Goal: Task Accomplishment & Management: Use online tool/utility

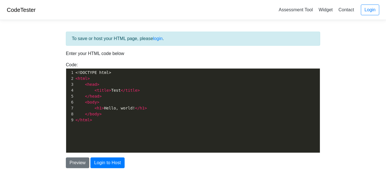
click at [159, 158] on div "Preview Login to Host" at bounding box center [193, 163] width 263 height 11
click at [180, 108] on pre "< h1 > Hello, world! </ h1 >" at bounding box center [196, 108] width 245 height 6
type textarea "<!DOCTYPE html> <html> <head> <title>Test</title> </head> <body> <h1>Hello, wor…"
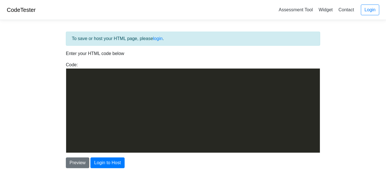
scroll to position [695, 0]
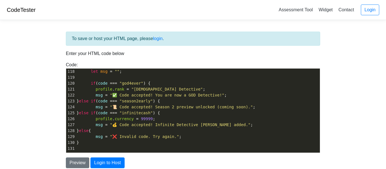
click at [258, 133] on pre "} else {" at bounding box center [197, 131] width 244 height 6
type textarea "<!DOCTYPE html> <html lang="en"> <head> <meta charset="UTF-8"> <meta name="view…"
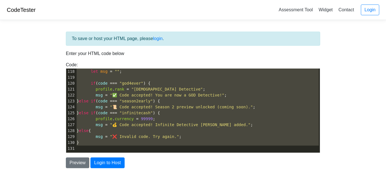
scroll to position [760, 0]
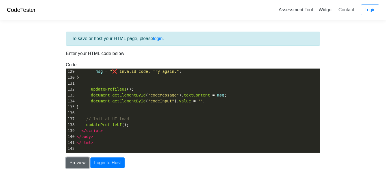
click at [79, 158] on button "Preview" at bounding box center [77, 163] width 23 height 11
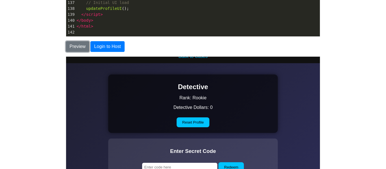
scroll to position [0, 0]
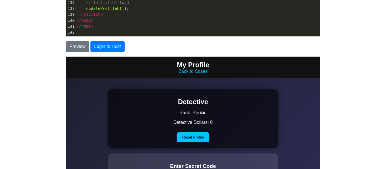
click at [194, 69] on link "Back to Cases" at bounding box center [192, 71] width 29 height 5
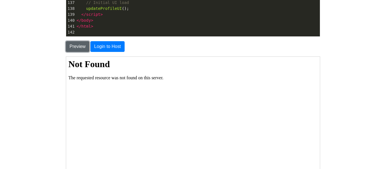
click at [73, 43] on button "Preview" at bounding box center [77, 46] width 23 height 11
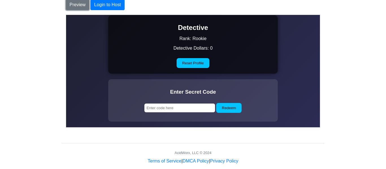
scroll to position [162, 0]
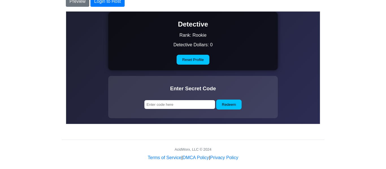
click at [193, 106] on input "text" at bounding box center [179, 104] width 71 height 9
type input "god4ever"
click at [234, 107] on button "Redeem" at bounding box center [228, 104] width 25 height 10
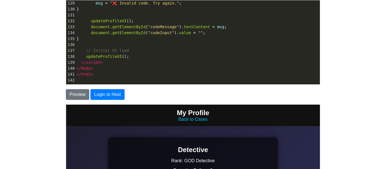
scroll to position [53, 0]
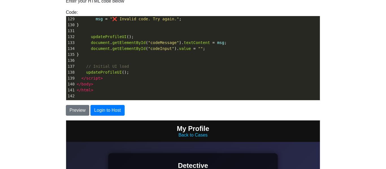
click at [191, 52] on pre "}" at bounding box center [197, 55] width 244 height 6
type textarea "<!DOCTYPE html> <html lang="en"> <head> <meta charset="UTF-8"> <meta name="view…"
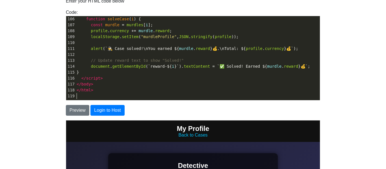
scroll to position [624, 0]
click at [76, 112] on button "Preview" at bounding box center [77, 110] width 23 height 11
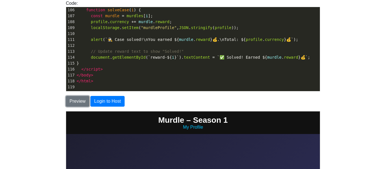
scroll to position [60, 0]
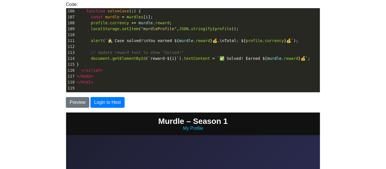
click at [158, 17] on pre "const murdle = murdles [ i ];" at bounding box center [197, 17] width 244 height 6
type textarea "<!DOCTYPE html> <html lang="en"> <head> <meta charset="UTF-8"> <meta name="view…"
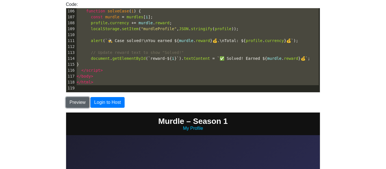
click at [80, 103] on button "Preview" at bounding box center [77, 102] width 23 height 11
click at [136, 84] on pre "</ html >" at bounding box center [197, 82] width 244 height 6
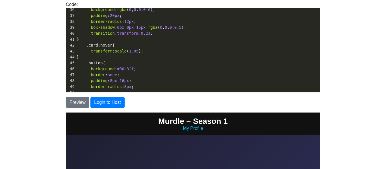
scroll to position [0, 0]
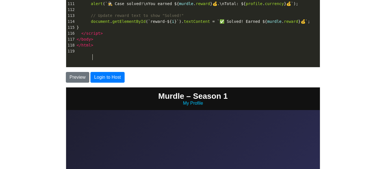
click at [232, 36] on pre "</ script >" at bounding box center [197, 34] width 244 height 6
type textarea "<!DOCTYPE html> <html lang="en"> <head> <meta charset="UTF-8"> <meta name="view…"
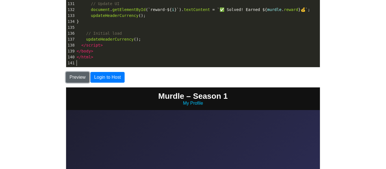
click at [70, 78] on button "Preview" at bounding box center [77, 77] width 23 height 11
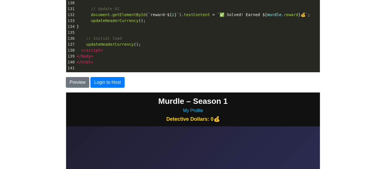
scroll to position [75, 0]
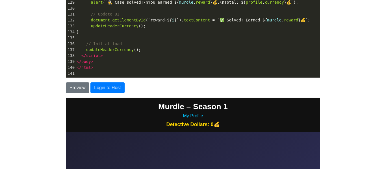
click at [224, 57] on pre "</ script >" at bounding box center [197, 56] width 244 height 6
type textarea "<!DOCTYPE html> <html lang="en"> <head> <meta charset="UTF-8"> <meta name="view…"
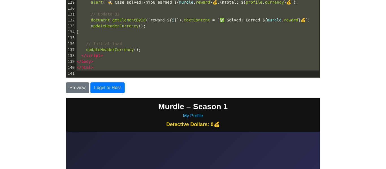
scroll to position [719, 0]
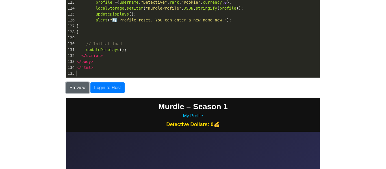
click at [76, 87] on button "Preview" at bounding box center [77, 87] width 23 height 11
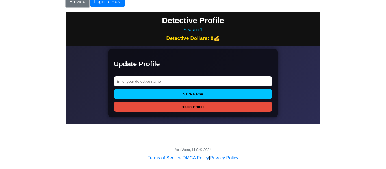
scroll to position [66, 0]
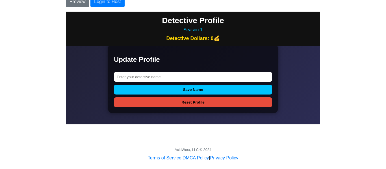
click at [125, 79] on input "text" at bounding box center [193, 77] width 158 height 10
type input "Bookwiz"
click at [114, 84] on button "Save Name" at bounding box center [193, 89] width 158 height 10
click at [125, 79] on input "Bookwiz" at bounding box center [193, 77] width 158 height 10
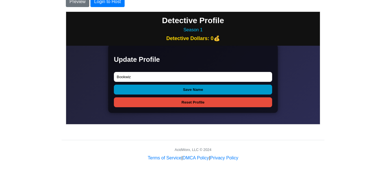
click at [126, 88] on button "Save Name" at bounding box center [193, 89] width 158 height 10
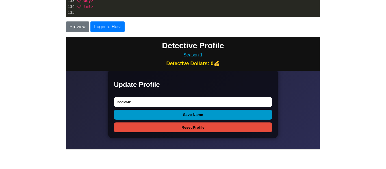
click at [185, 114] on button "Save Name" at bounding box center [193, 115] width 158 height 10
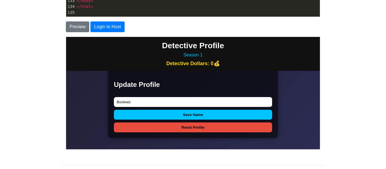
scroll to position [167, 0]
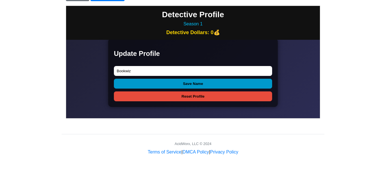
click at [176, 87] on button "Save Name" at bounding box center [193, 84] width 158 height 10
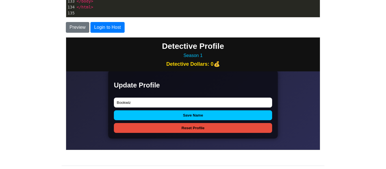
scroll to position [66, 0]
click at [175, 127] on button "Reset Profile" at bounding box center [193, 128] width 158 height 10
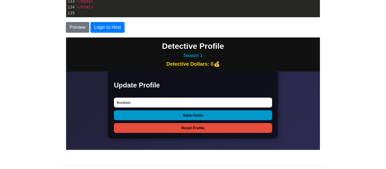
click at [191, 117] on button "Save Name" at bounding box center [193, 115] width 158 height 10
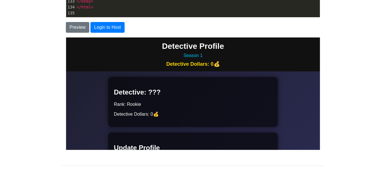
click at [168, 16] on pre "​" at bounding box center [197, 13] width 244 height 6
type textarea "<!DOCTYPE html> <html lang="en"> <head> <meta charset="UTF-8"> <meta name="view…"
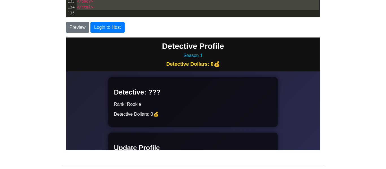
scroll to position [541, 0]
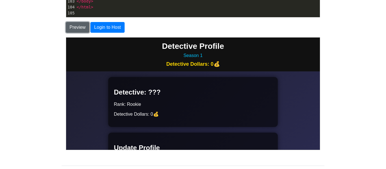
click at [72, 29] on button "Preview" at bounding box center [77, 27] width 23 height 11
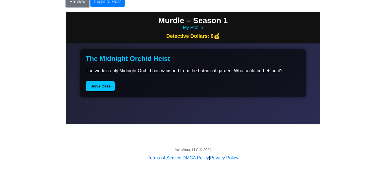
scroll to position [167, 0]
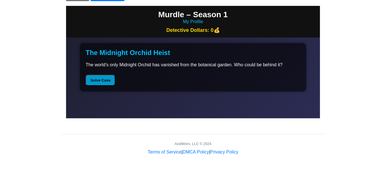
click at [98, 85] on button "Solve Case" at bounding box center [100, 80] width 30 height 11
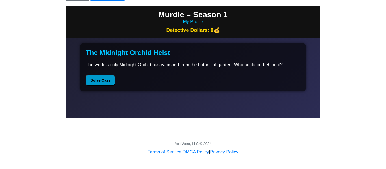
click at [98, 85] on button "Solve Case" at bounding box center [100, 80] width 30 height 11
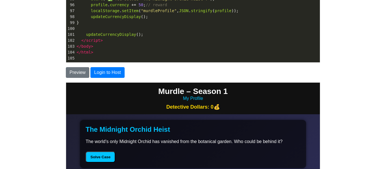
scroll to position [75, 0]
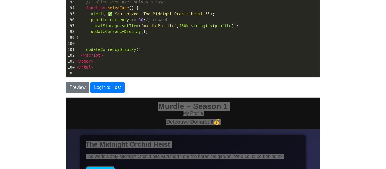
click at [248, 57] on pre "</ script >" at bounding box center [197, 56] width 244 height 6
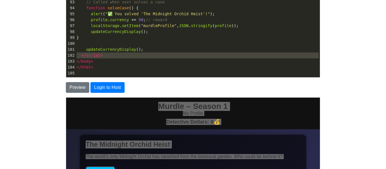
type textarea "<!LOREMIP dolo> <sita cons="ad"> <elit> <sedd eiusmod="TEM-2"> <inci utla="etdo…"
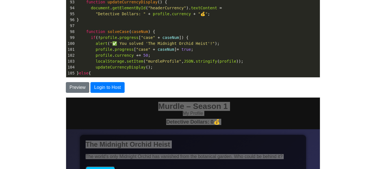
scroll to position [594, 0]
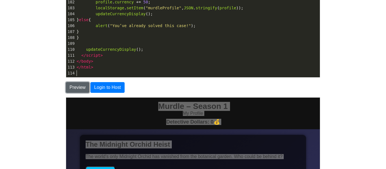
click at [78, 86] on button "Preview" at bounding box center [77, 87] width 23 height 11
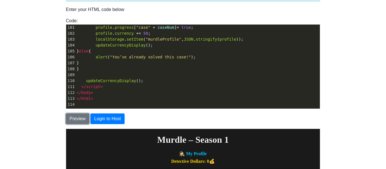
scroll to position [43, 0]
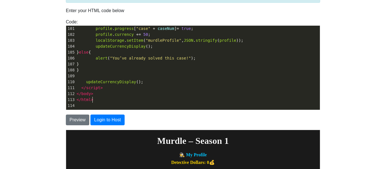
click at [169, 102] on pre "</ html >" at bounding box center [197, 100] width 244 height 6
click at [230, 79] on pre "updateCurrencyDisplay ();" at bounding box center [197, 82] width 244 height 6
type textarea "<!LOREMIP dolo> <sita cons="ad"> <elit> <sedd eiusmod="TEM-2"> <inci utla="etdo…"
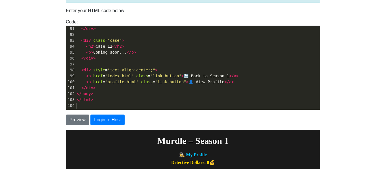
scroll to position [535, 0]
click at [82, 119] on button "Preview" at bounding box center [77, 120] width 23 height 11
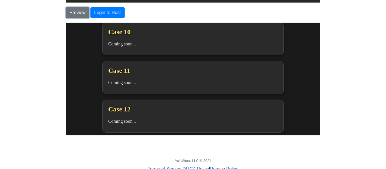
scroll to position [186, 0]
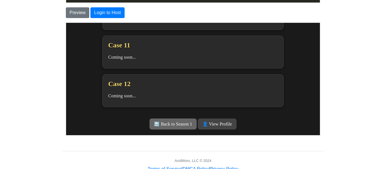
click at [188, 121] on link "🔙 Back to Season 1" at bounding box center [172, 123] width 47 height 11
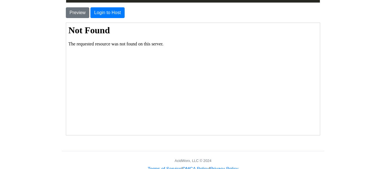
scroll to position [0, 0]
click at [84, 12] on button "Preview" at bounding box center [77, 12] width 23 height 11
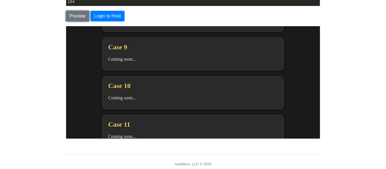
scroll to position [186, 0]
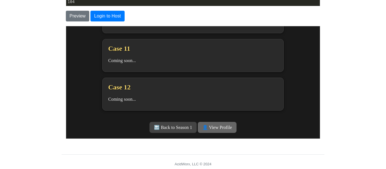
click at [209, 130] on link "👤 View Profile" at bounding box center [216, 127] width 39 height 11
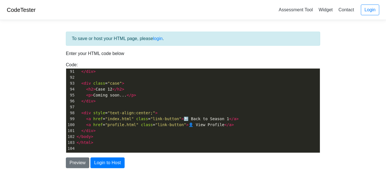
scroll to position [2, 0]
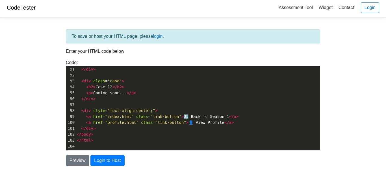
click at [247, 80] on pre "< div class = "case" >" at bounding box center [197, 81] width 244 height 6
type textarea "<!LOREMIP dolo> <sita cons="ad"> <elit> <sedd eiusmod="TEM-1"> <inci utla="etdo…"
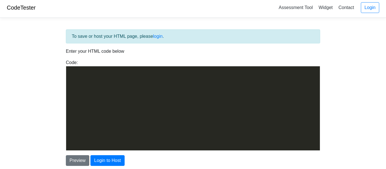
scroll to position [1187, 0]
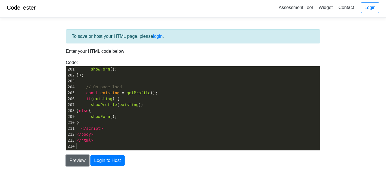
click at [78, 160] on button "Preview" at bounding box center [77, 160] width 23 height 11
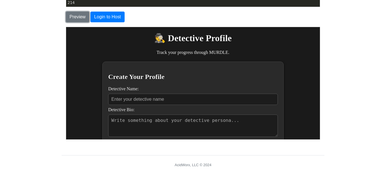
scroll to position [38, 0]
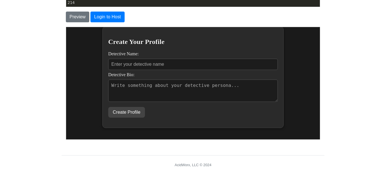
click at [205, 68] on input "Detective Name:" at bounding box center [192, 63] width 169 height 11
type input "wd"
click at [193, 97] on textarea "Detective Bio:" at bounding box center [192, 90] width 169 height 22
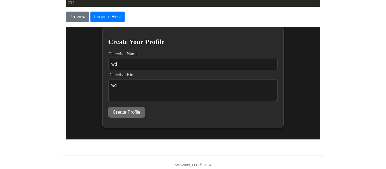
type textarea "wd"
click at [131, 117] on button "Create Profile" at bounding box center [126, 112] width 37 height 11
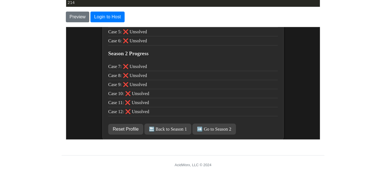
scroll to position [151, 0]
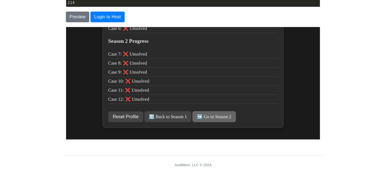
click at [210, 112] on link "➡️ Go to Season 2" at bounding box center [213, 116] width 43 height 11
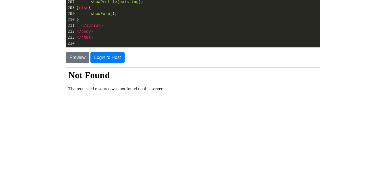
scroll to position [106, 0]
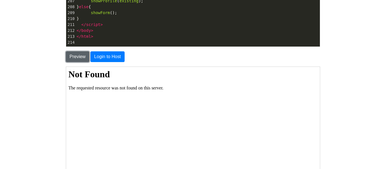
click at [81, 56] on button "Preview" at bounding box center [77, 56] width 23 height 11
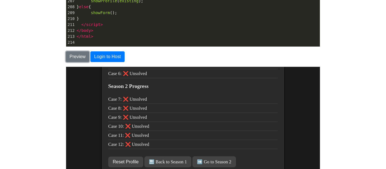
scroll to position [151, 0]
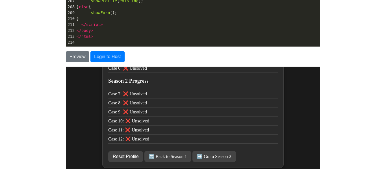
click at [93, 40] on pre "​" at bounding box center [197, 43] width 244 height 6
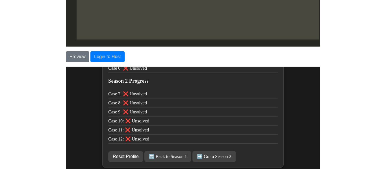
scroll to position [69, 0]
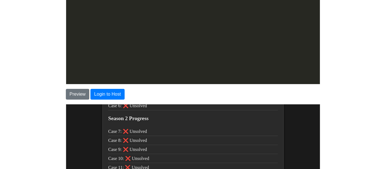
type textarea "<!LOREMIP dolo> <sita cons="ad"> <elit> <sedd eiusmod="TEM-2"> <inci utla="etdo…"
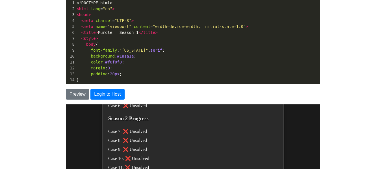
click at [76, 86] on div "Preview Login to Host" at bounding box center [193, 91] width 263 height 15
click at [78, 93] on button "Preview" at bounding box center [77, 94] width 23 height 11
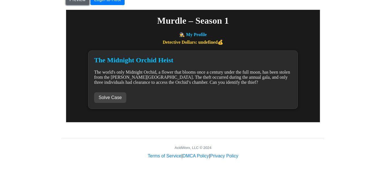
scroll to position [165, 0]
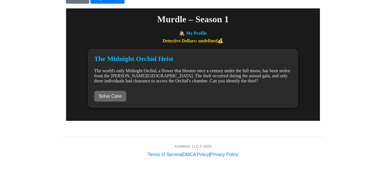
click at [99, 99] on button "Solve Case" at bounding box center [110, 96] width 32 height 11
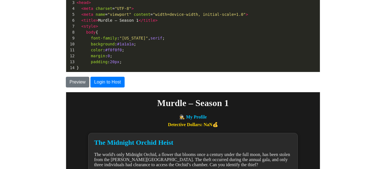
scroll to position [78, 0]
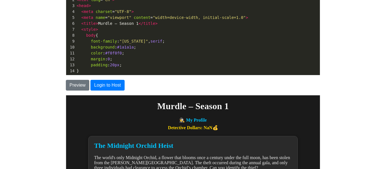
click at [138, 53] on pre "color : #f0f0f0 ;" at bounding box center [197, 53] width 244 height 6
type textarea "<!LOREMIP dolo> <sita cons="ad"> <elit> <sedd eiusmod="TEM-2"> <inci utla="etdo…"
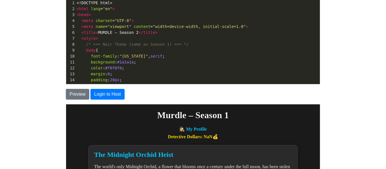
scroll to position [0, 0]
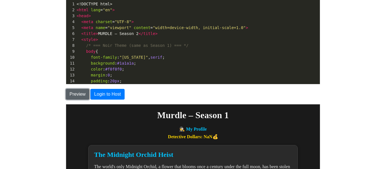
click at [77, 94] on button "Preview" at bounding box center [77, 94] width 23 height 11
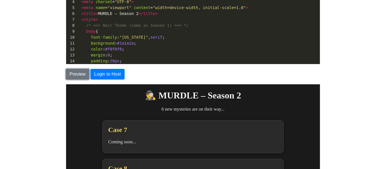
scroll to position [84, 0]
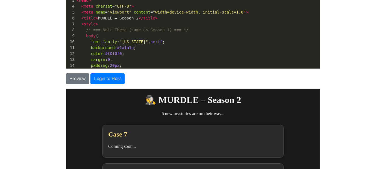
click at [249, 49] on pre "background : #1a1a1a ;" at bounding box center [197, 48] width 244 height 6
type textarea "<!LOREMIP dolo> <sita cons="ad"> <elit> <sedd eiusmod="TEM-1"> <inci utla="etdo…"
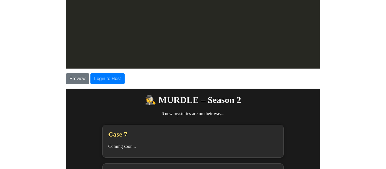
scroll to position [600, 0]
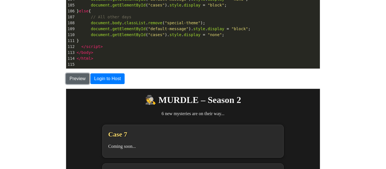
click at [77, 81] on button "Preview" at bounding box center [77, 78] width 23 height 11
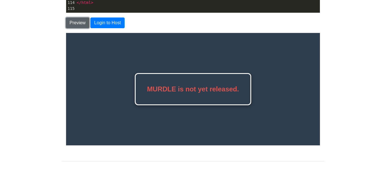
scroll to position [144, 0]
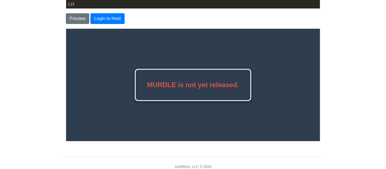
click at [150, 84] on div "MURDLE is not yet released." at bounding box center [192, 85] width 116 height 32
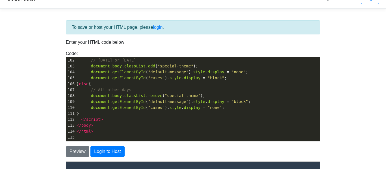
scroll to position [3, 0]
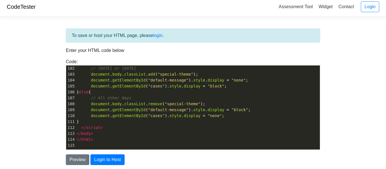
click at [151, 85] on span ""cases"" at bounding box center [156, 86] width 17 height 5
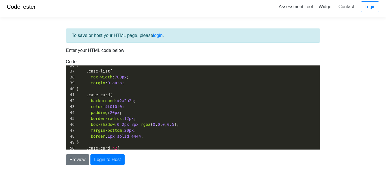
scroll to position [202, 0]
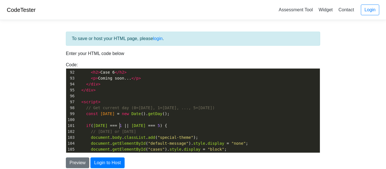
click at [120, 127] on span "if ( [DATE] === 1 || [DATE] === 5 ) {" at bounding box center [122, 125] width 91 height 5
type textarea "2"
click at [70, 158] on button "Preview" at bounding box center [77, 163] width 23 height 11
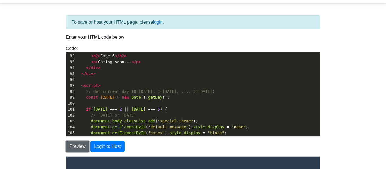
click at [72, 147] on button "Preview" at bounding box center [77, 146] width 23 height 11
click at [74, 151] on button "Preview" at bounding box center [77, 146] width 23 height 11
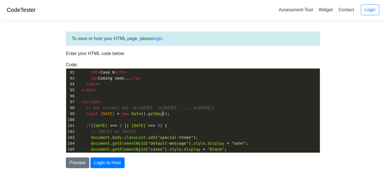
click at [220, 111] on pre "const [DATE] = new Date (). getDay ();" at bounding box center [197, 114] width 244 height 6
type textarea "<!LOREMIP dolo> <sita cons="ad"> <elit> <sedd eiusmod="TEM-7"> <inci utla="etdo…"
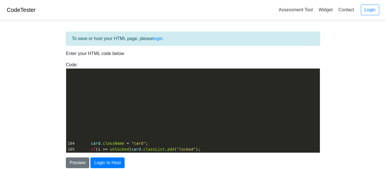
scroll to position [683, 0]
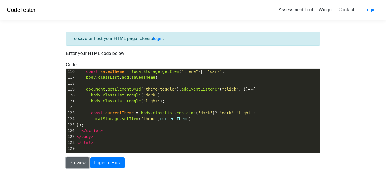
click at [82, 160] on button "Preview" at bounding box center [77, 163] width 23 height 11
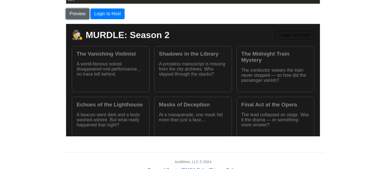
scroll to position [148, 0]
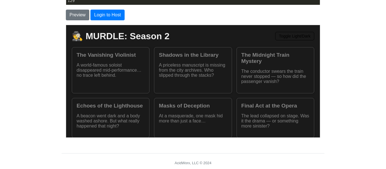
click at [116, 88] on div "The Vanishing Violinist A world-famous soloist disappeared mid-performance… no …" at bounding box center [192, 92] width 242 height 91
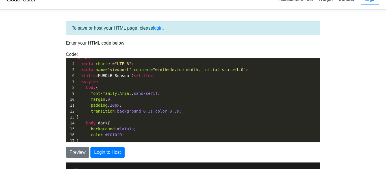
scroll to position [18, 0]
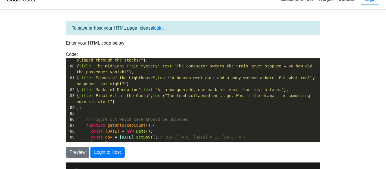
click at [116, 88] on span ""Masks of Deception"" at bounding box center [117, 90] width 48 height 5
type textarea "Masks"
